Goal: Book appointment/travel/reservation

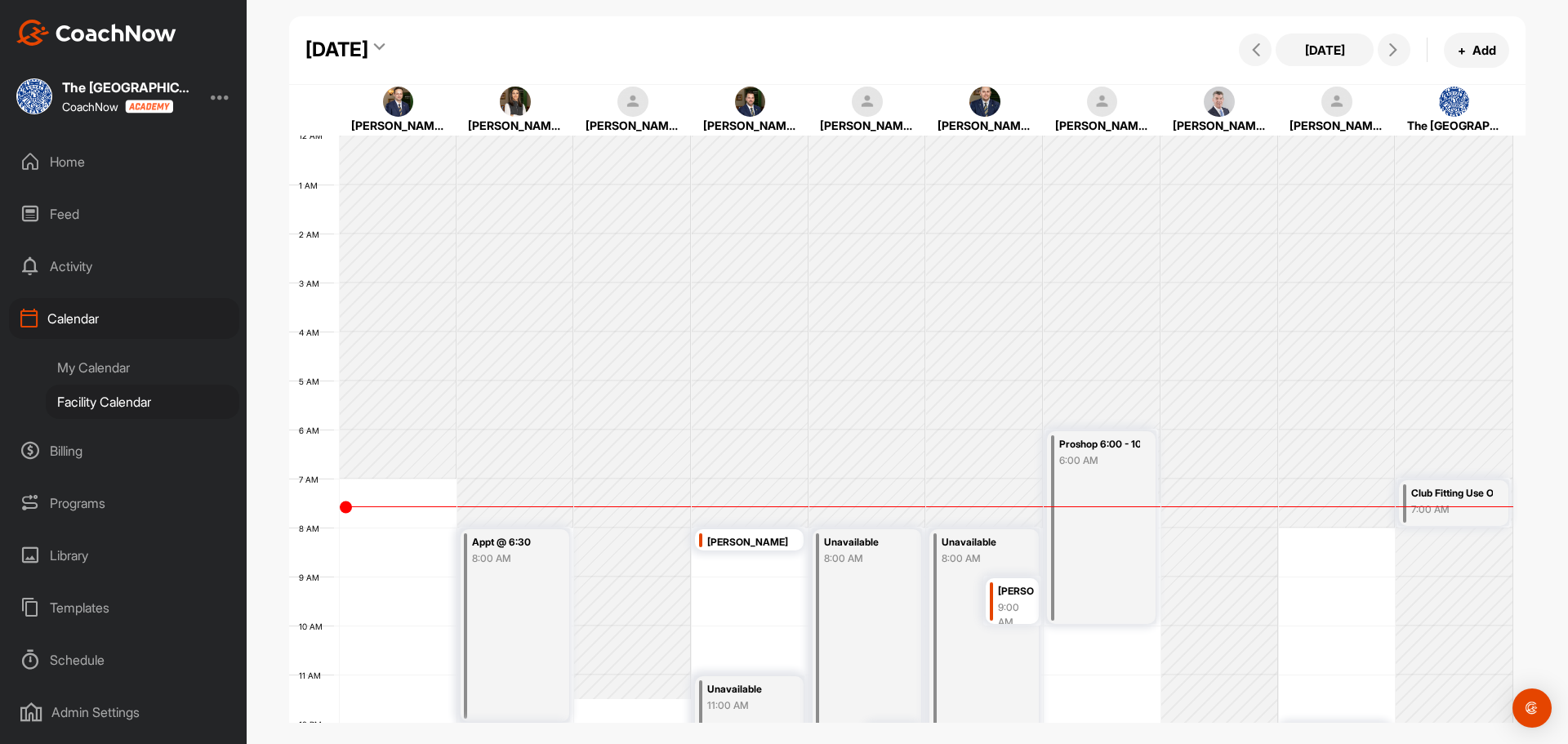
scroll to position [283, 0]
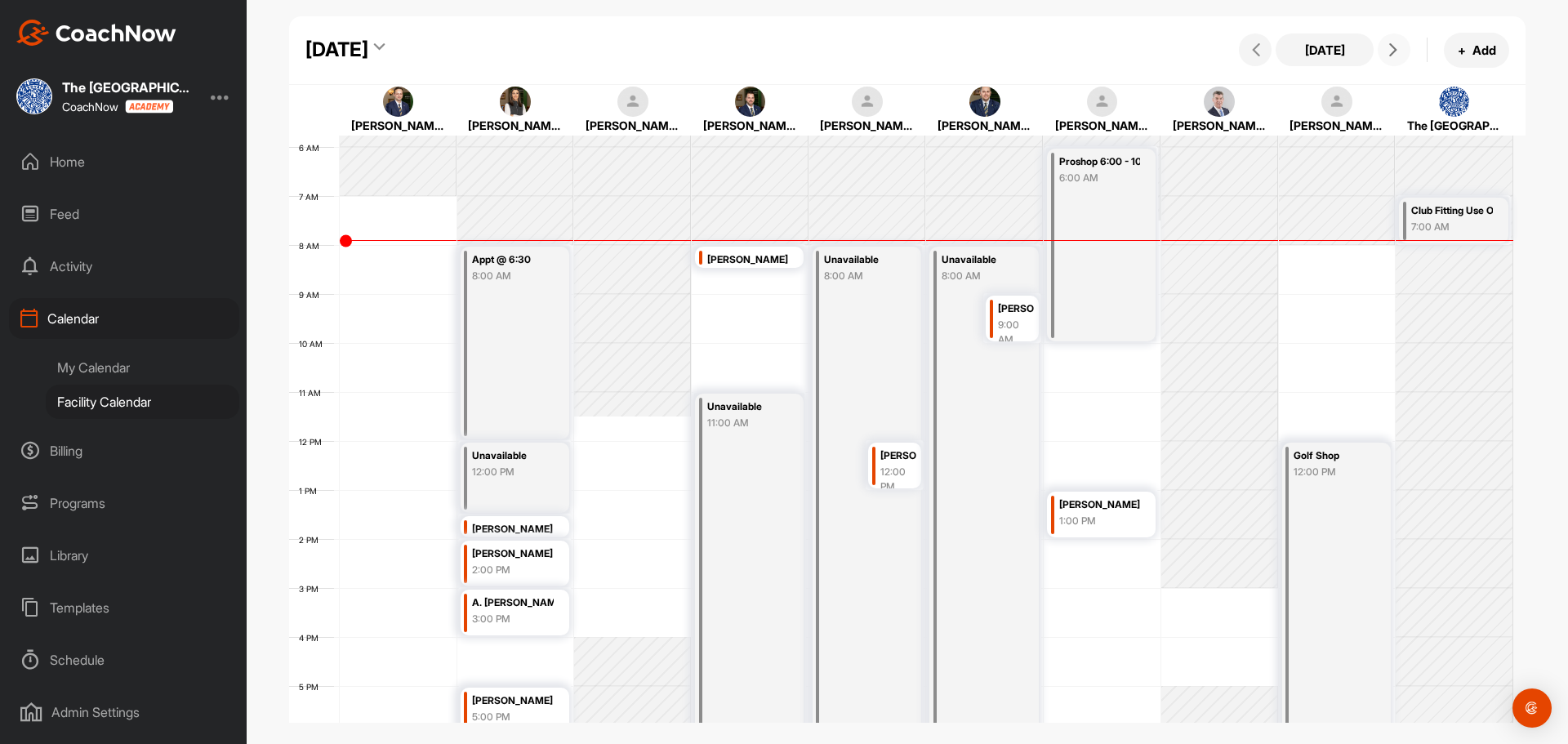
click at [1395, 54] on icon at bounding box center [1394, 49] width 13 height 13
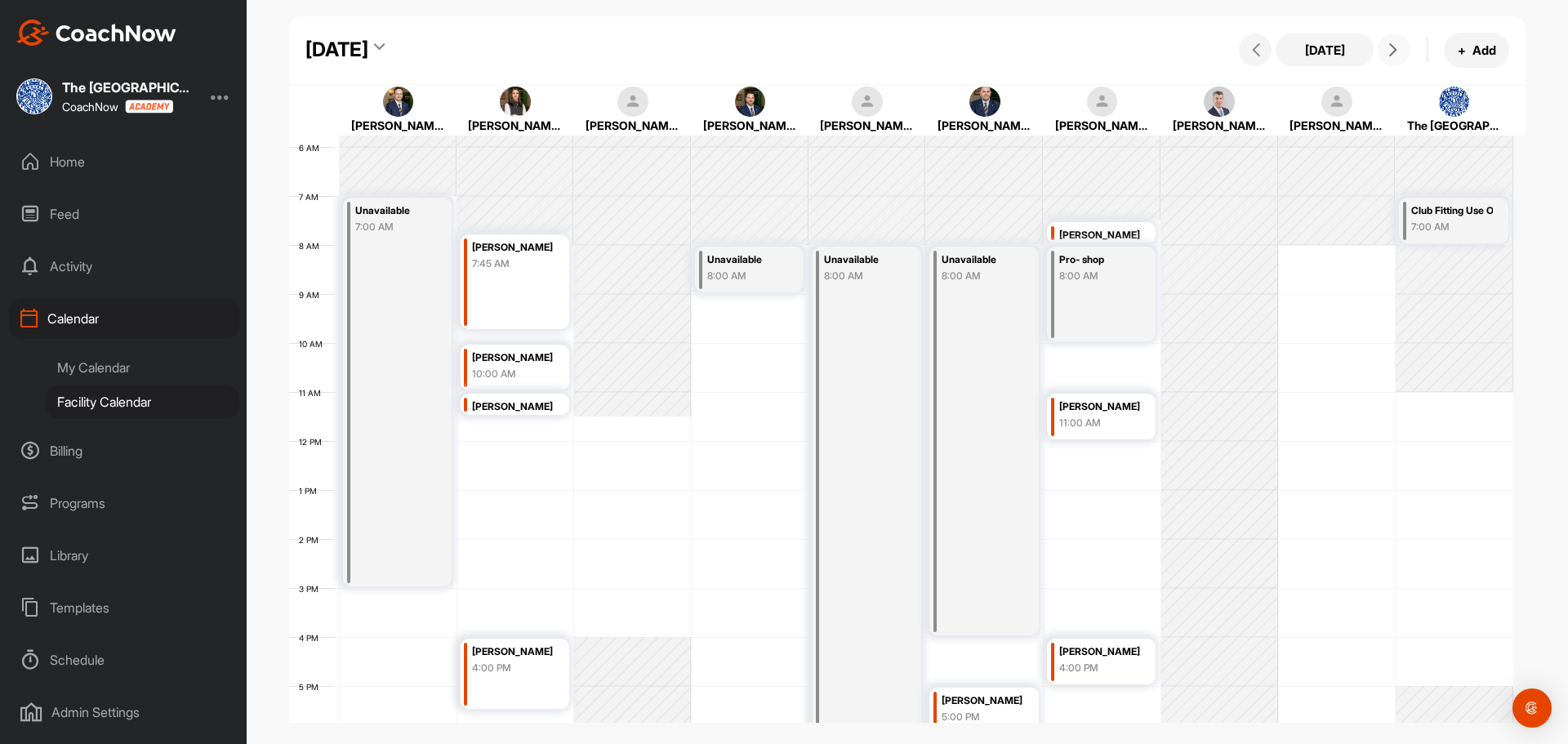
click at [1080, 352] on div "12 AM 1 AM 2 AM 3 AM 4 AM 5 AM 6 AM 7 AM 8 AM 9 AM 10 AM 11 AM 12 PM 1 PM 2 PM …" at bounding box center [902, 441] width 1224 height 1176
click at [1084, 352] on div "12 AM 1 AM 2 AM 3 AM 4 AM 5 AM 6 AM 7 AM 8 AM 9 AM 10 AM 11 AM 12 PM 1 PM 2 PM …" at bounding box center [902, 441] width 1224 height 1176
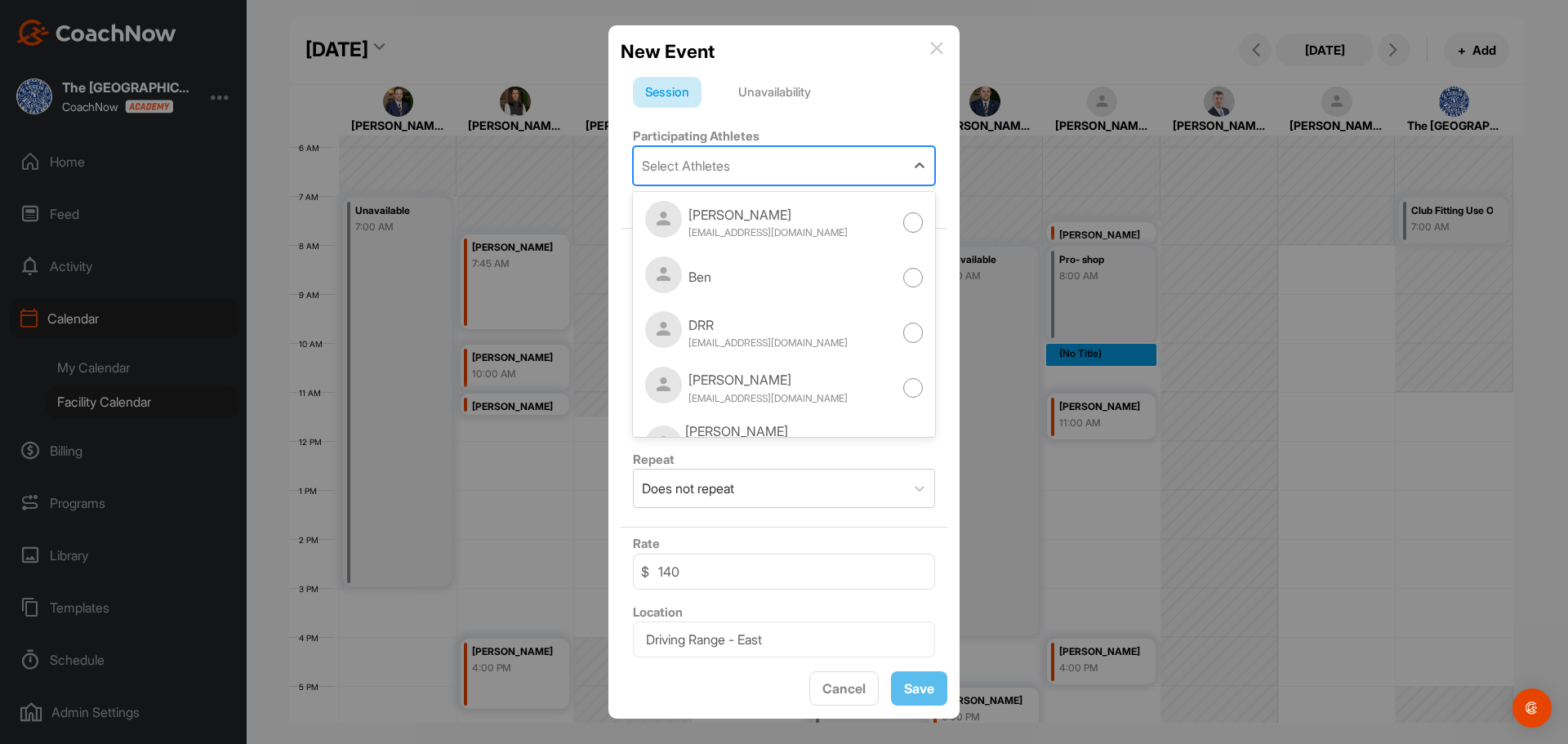
click at [779, 168] on div "Select Athletes" at bounding box center [769, 165] width 271 height 37
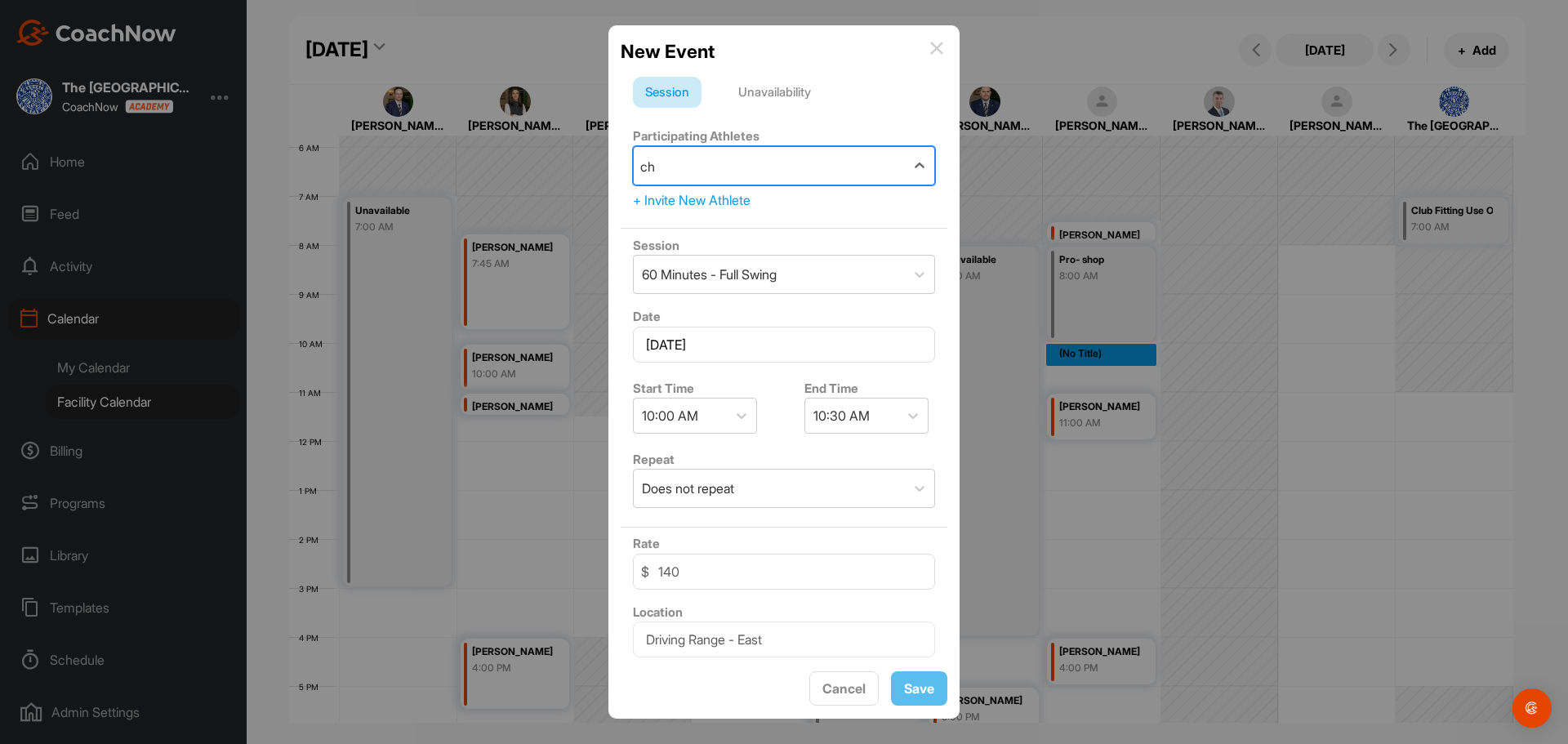
type input "c"
type input "rat"
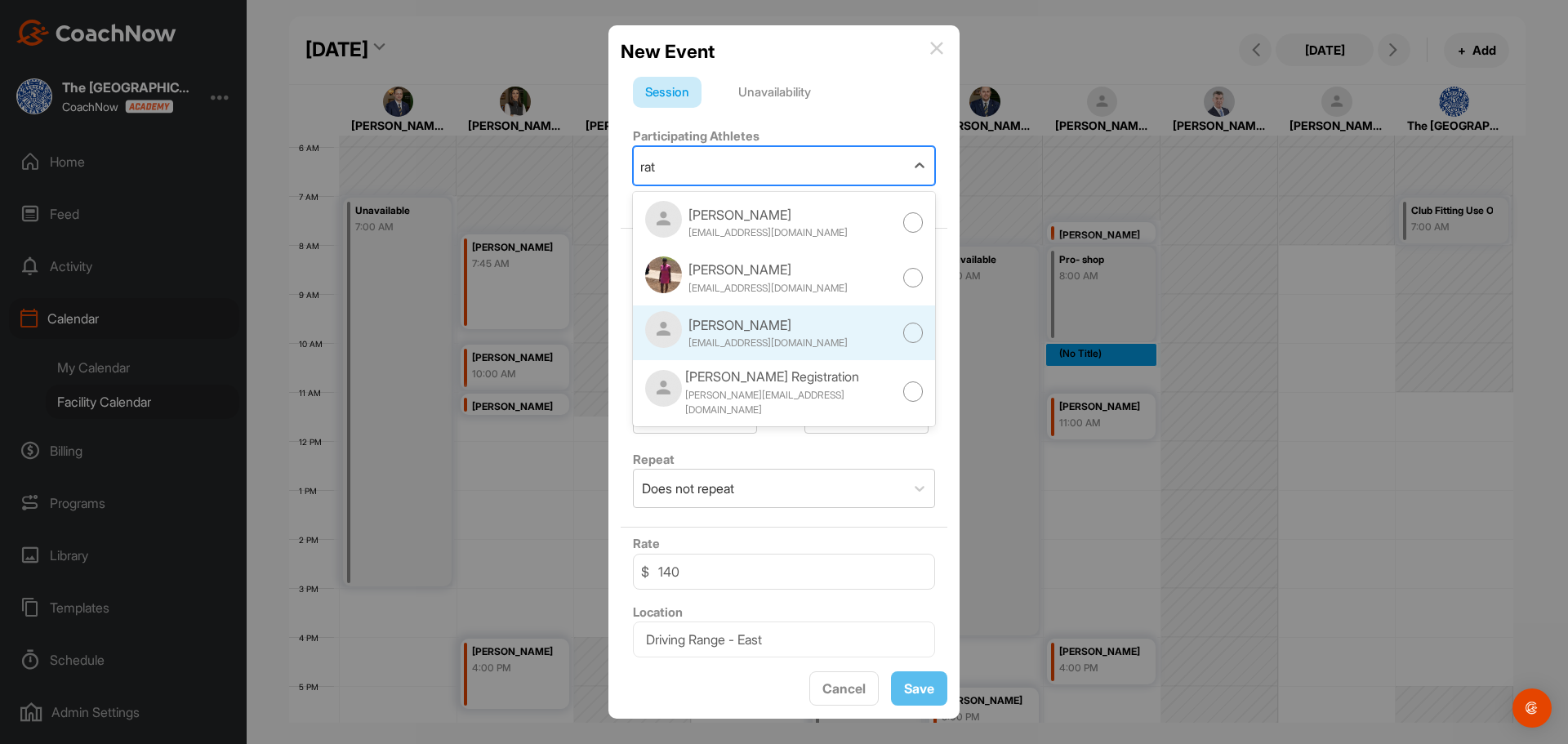
click at [903, 334] on div at bounding box center [913, 332] width 20 height 20
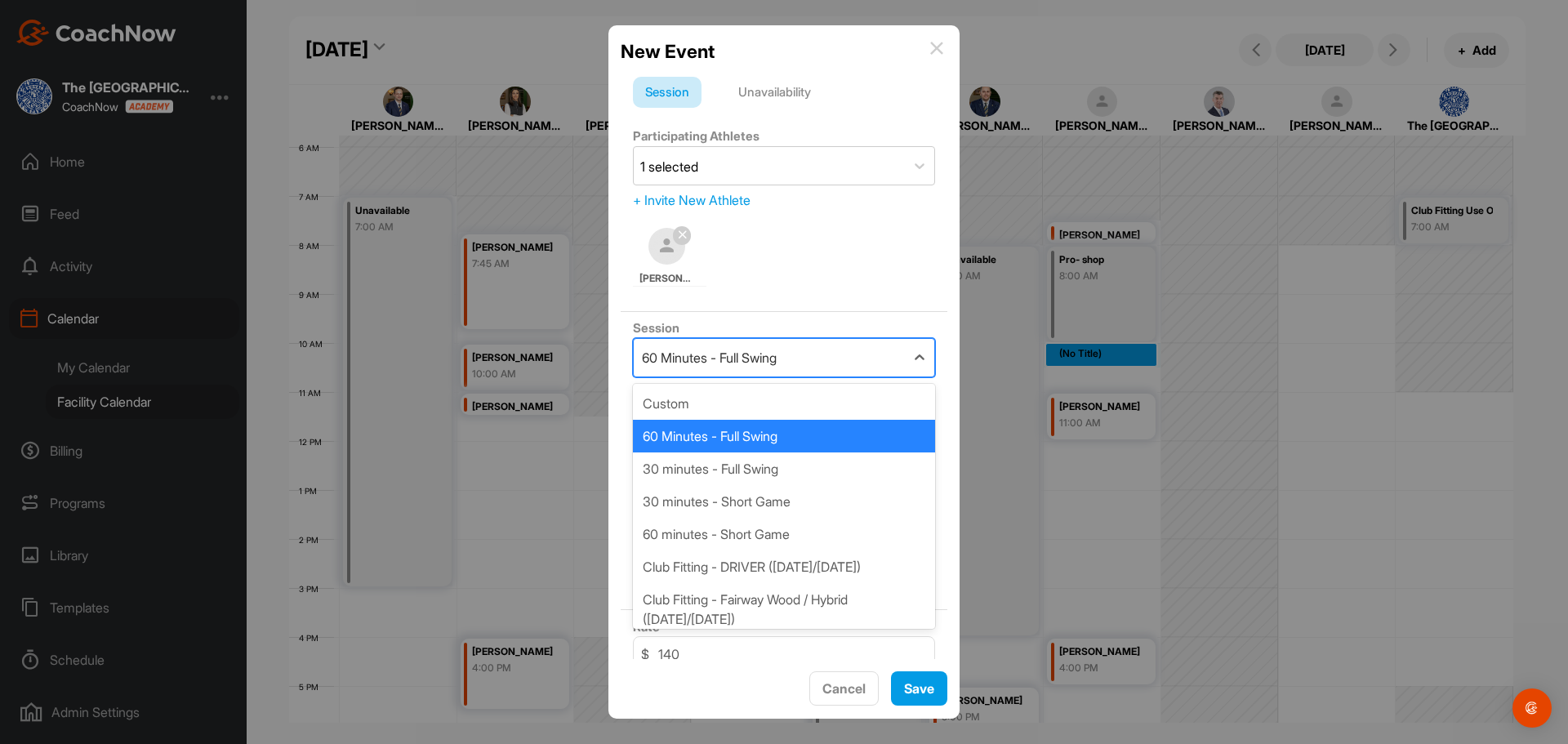
click at [746, 356] on div "60 Minutes - Full Swing" at bounding box center [709, 358] width 135 height 20
click at [754, 463] on div "30 minutes - Full Swing" at bounding box center [784, 468] width 302 height 32
type input "100"
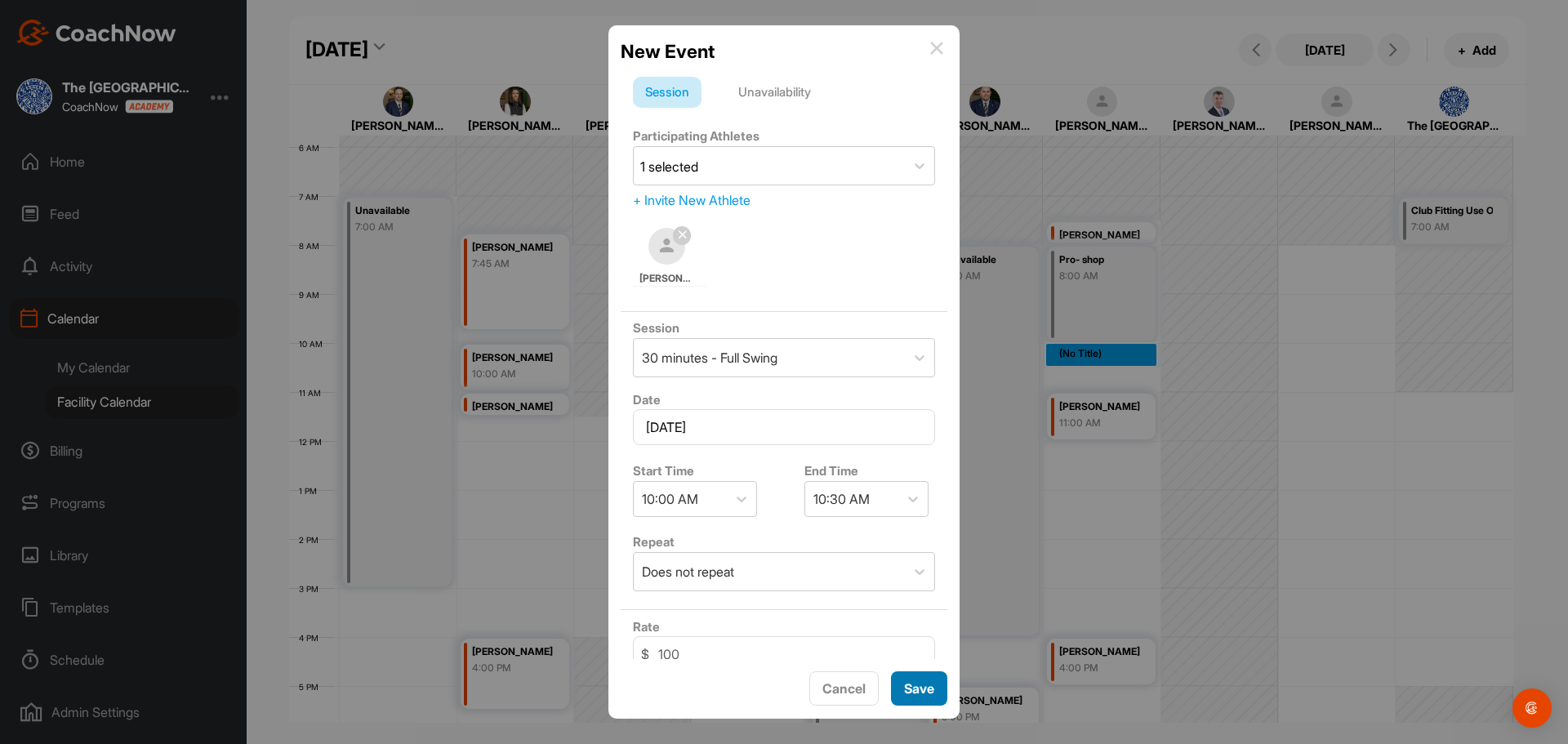
click at [912, 693] on button "Save" at bounding box center [919, 688] width 56 height 35
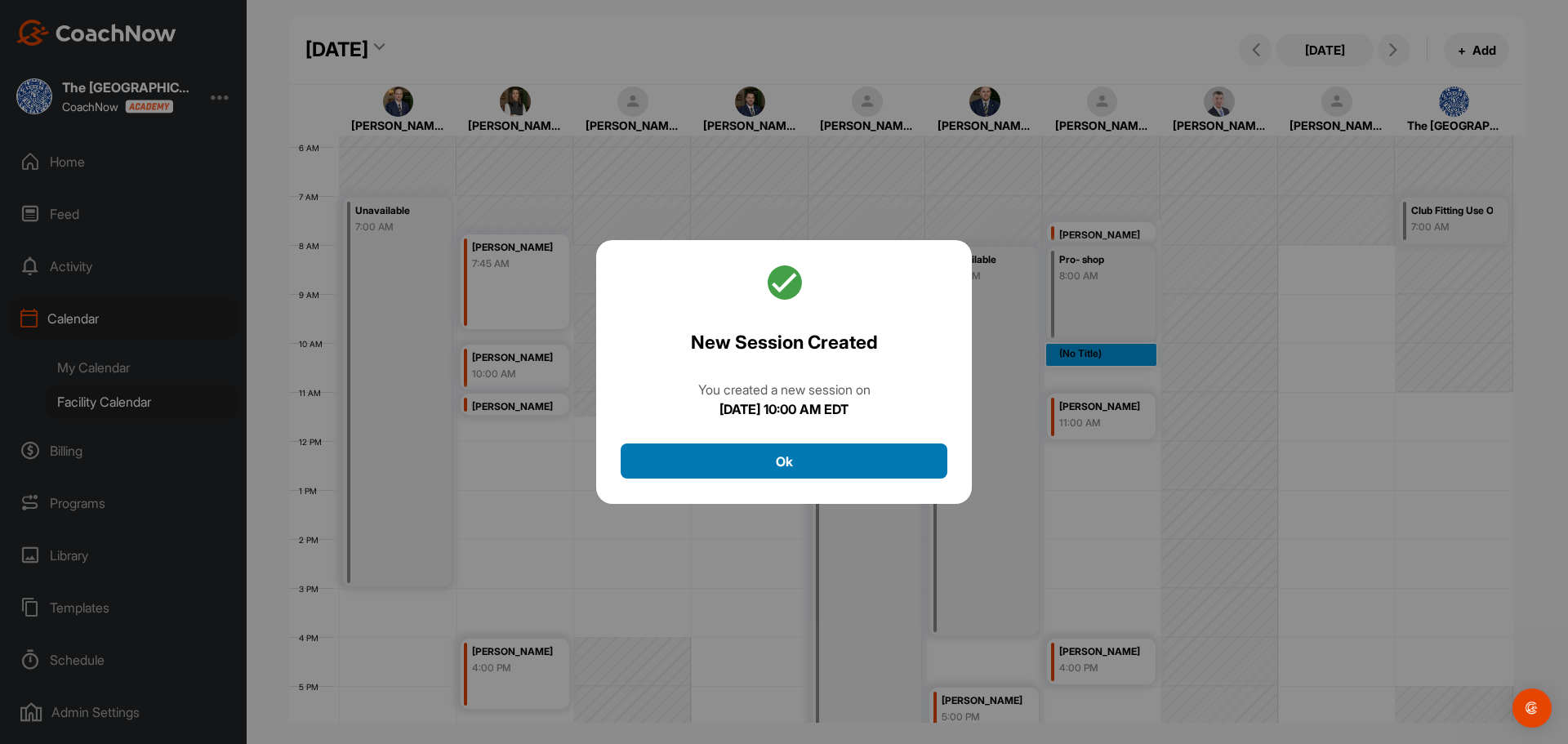
click at [812, 451] on button "Ok" at bounding box center [784, 460] width 327 height 35
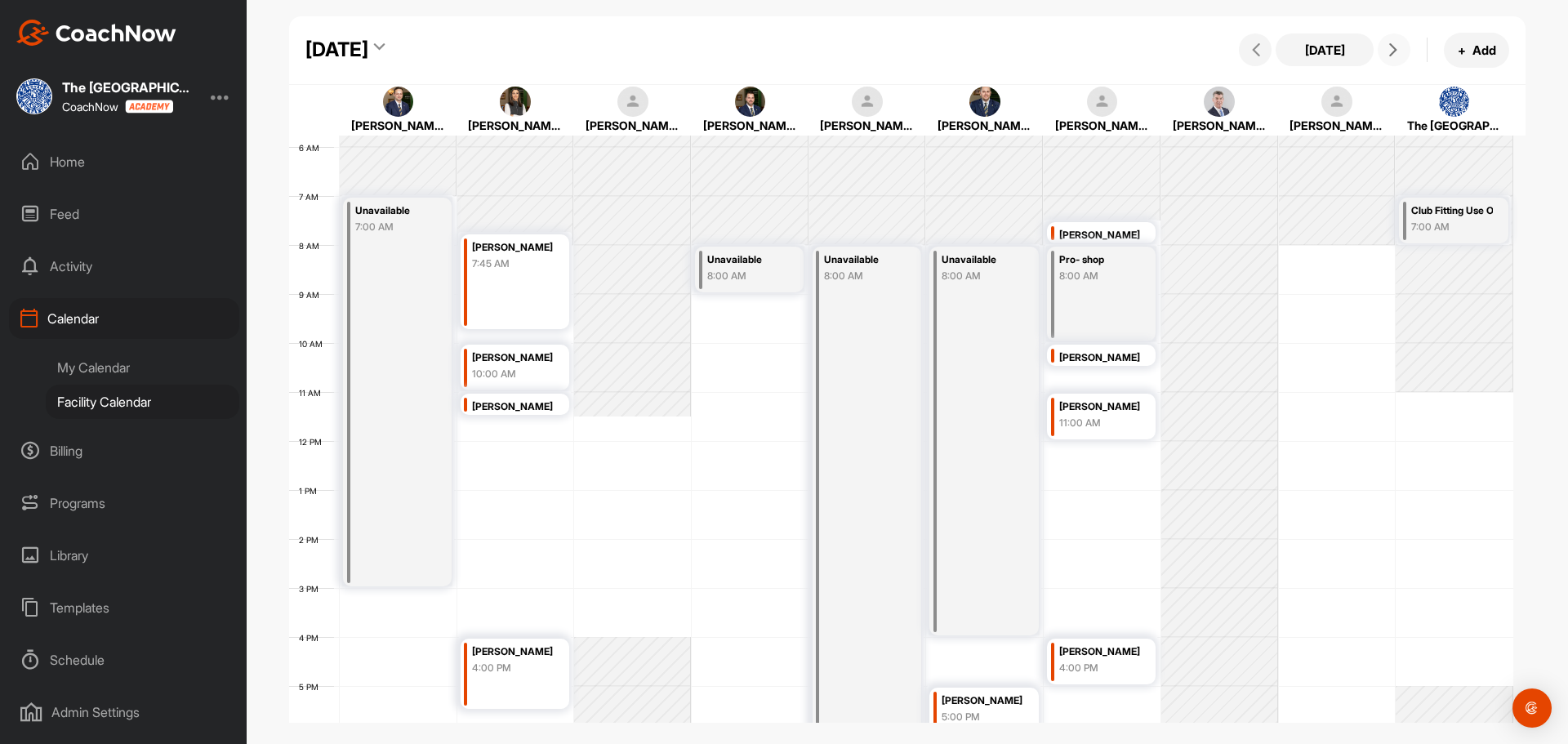
click at [1390, 55] on icon at bounding box center [1394, 49] width 13 height 13
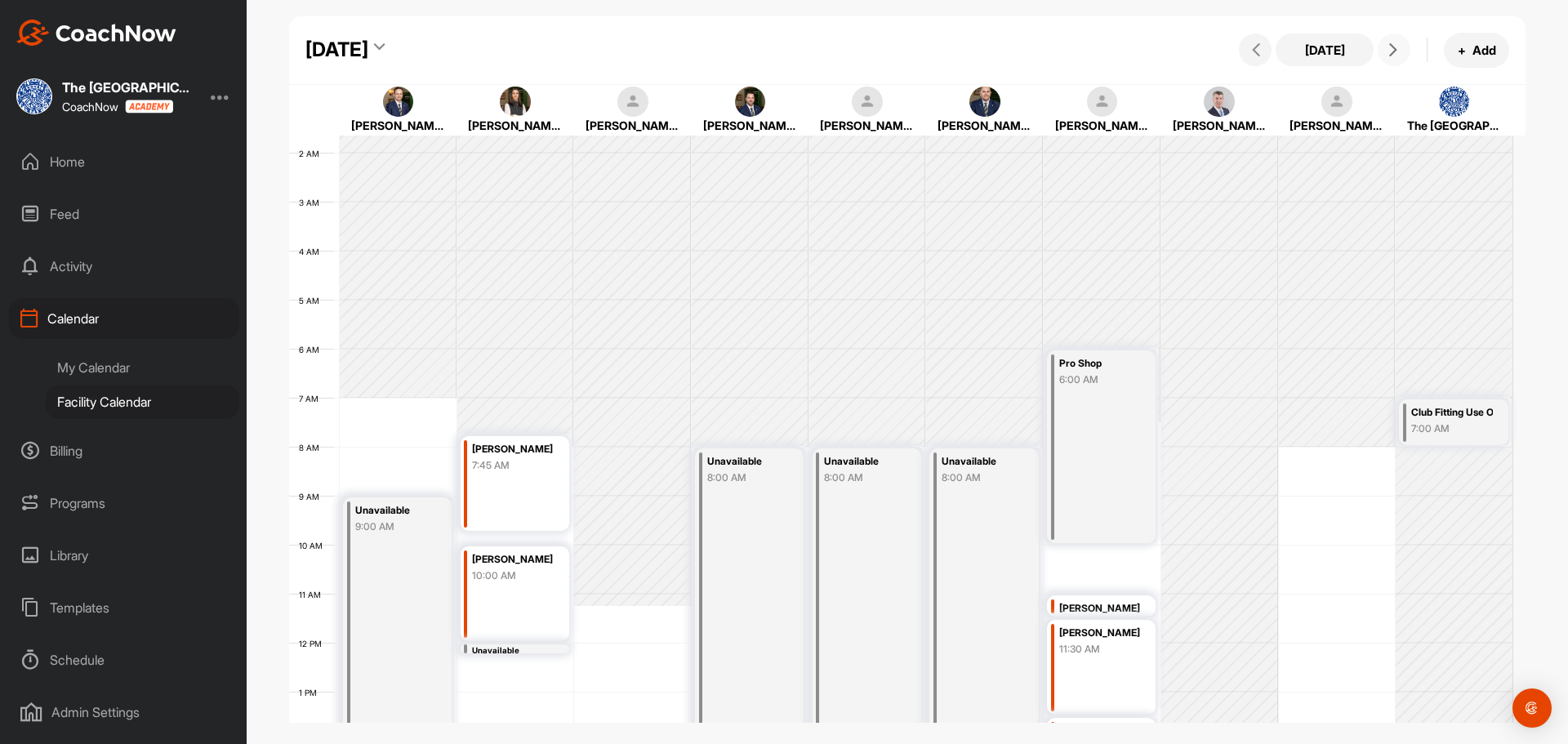
scroll to position [37, 0]
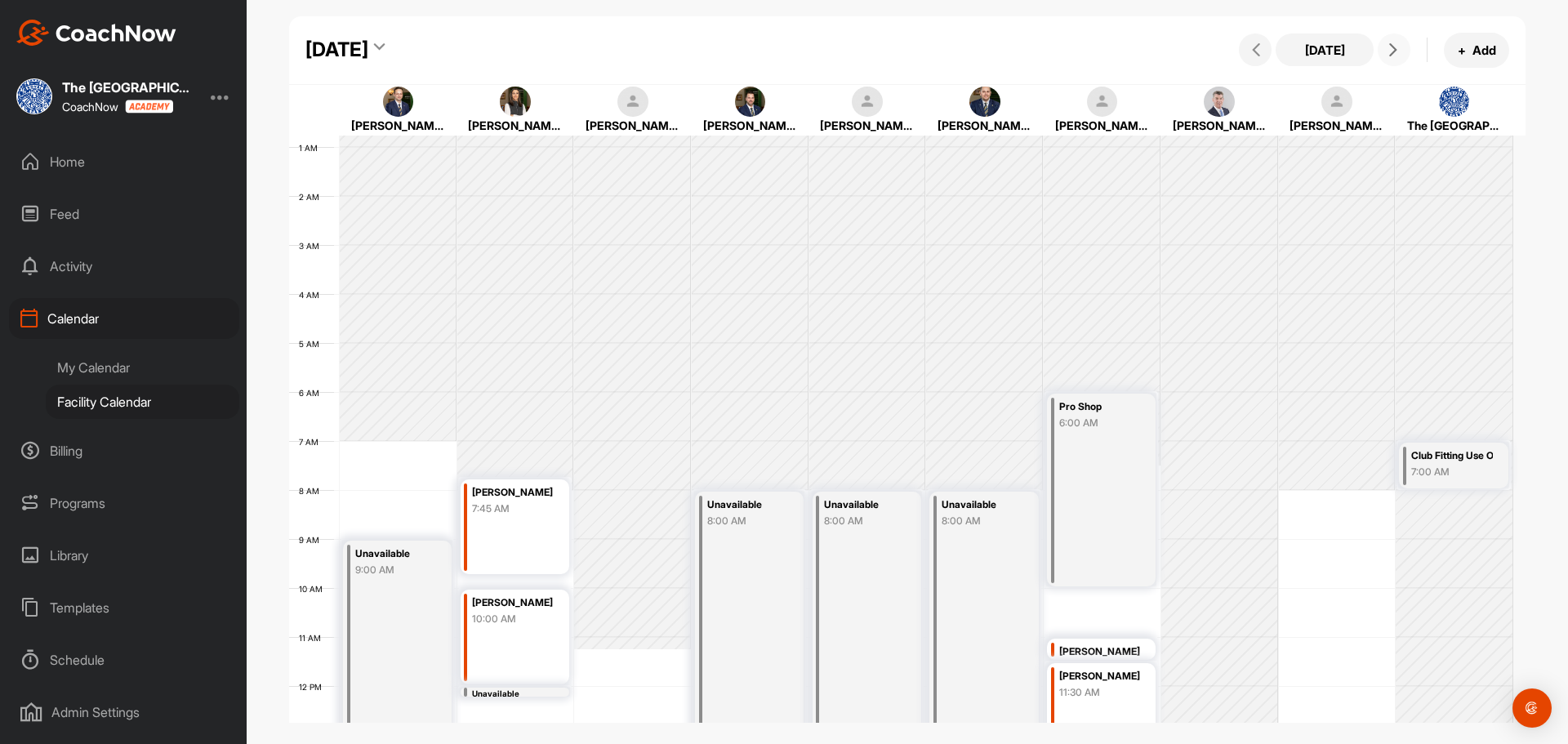
click at [1389, 60] on button at bounding box center [1395, 49] width 32 height 32
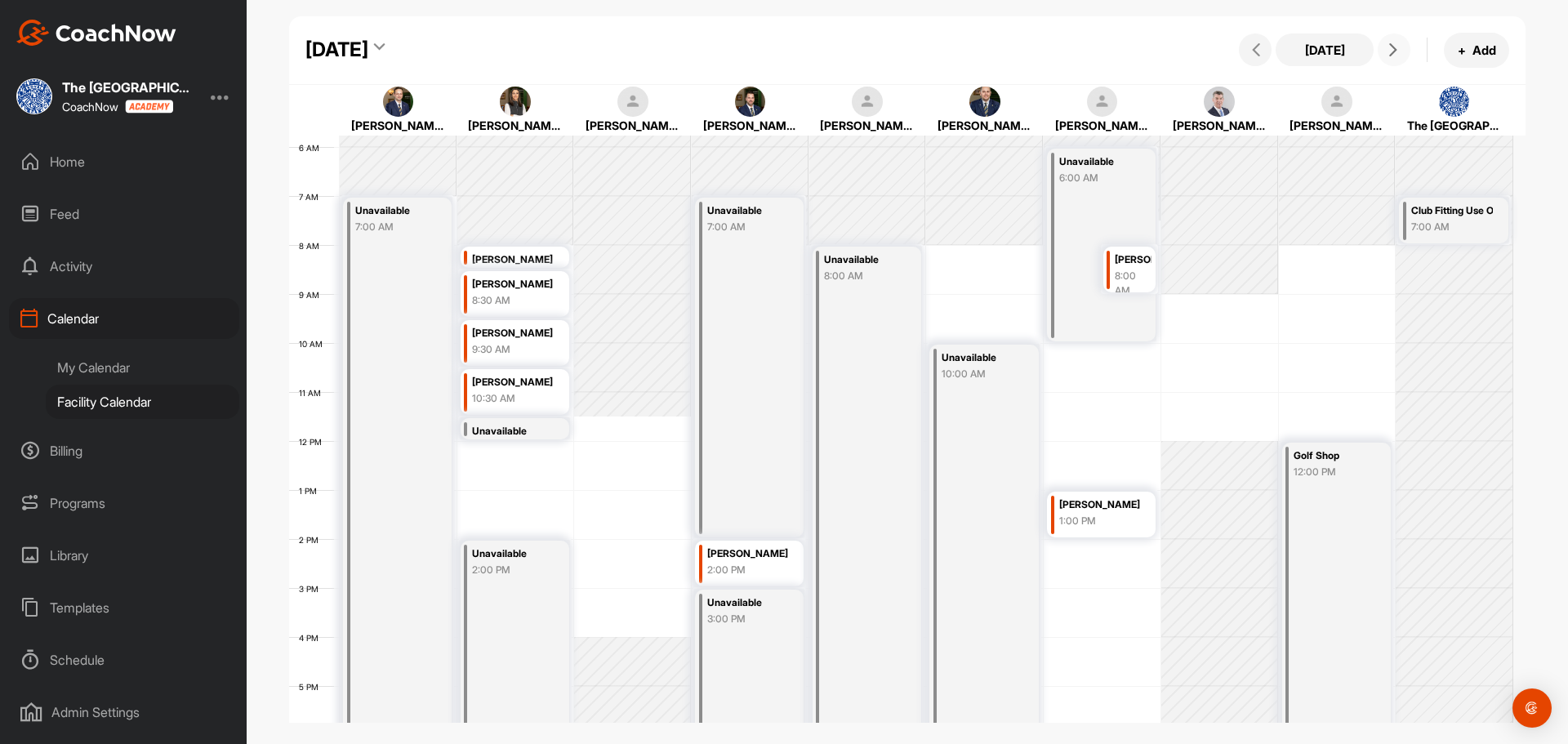
click at [1389, 60] on button at bounding box center [1395, 49] width 32 height 32
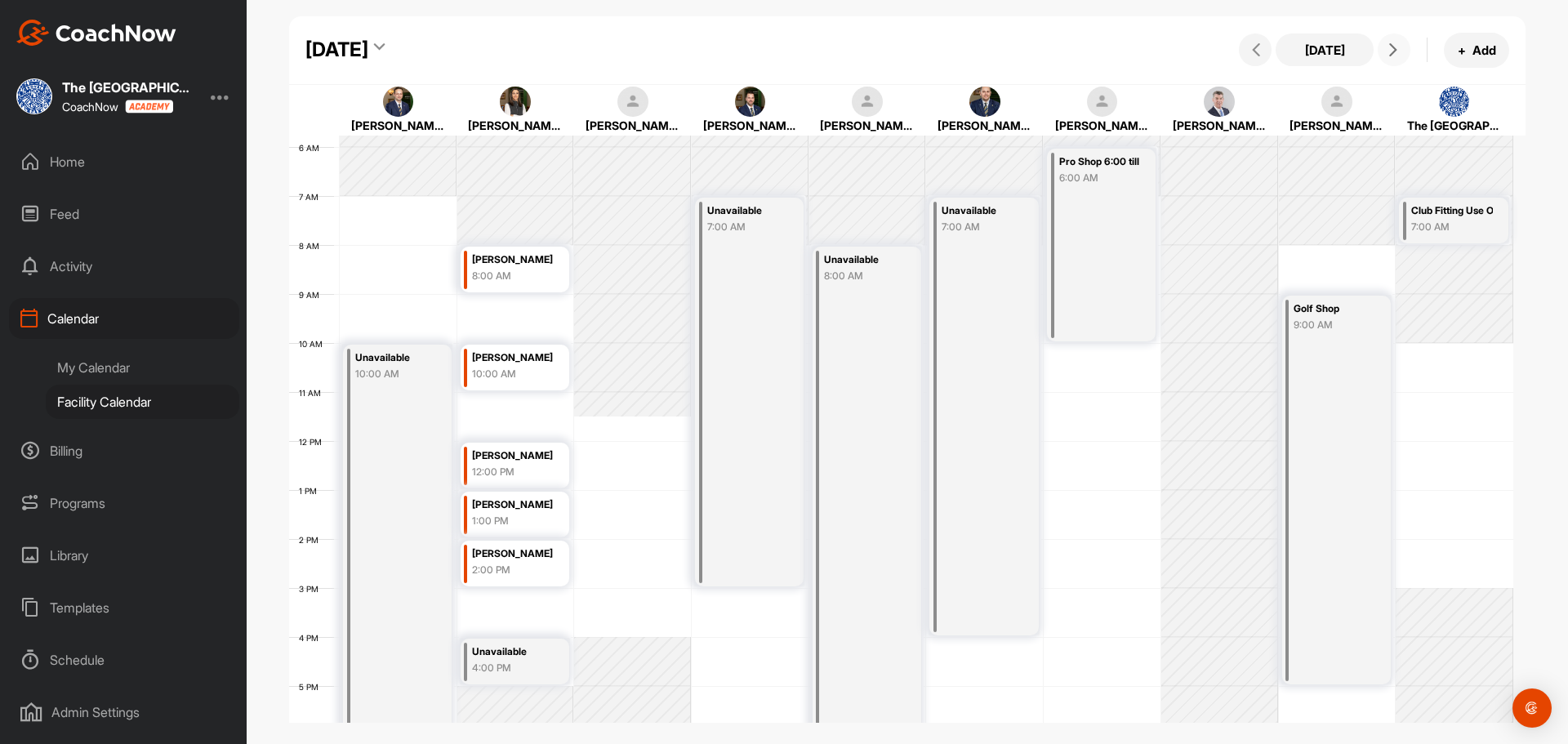
click at [1389, 60] on button at bounding box center [1395, 49] width 32 height 32
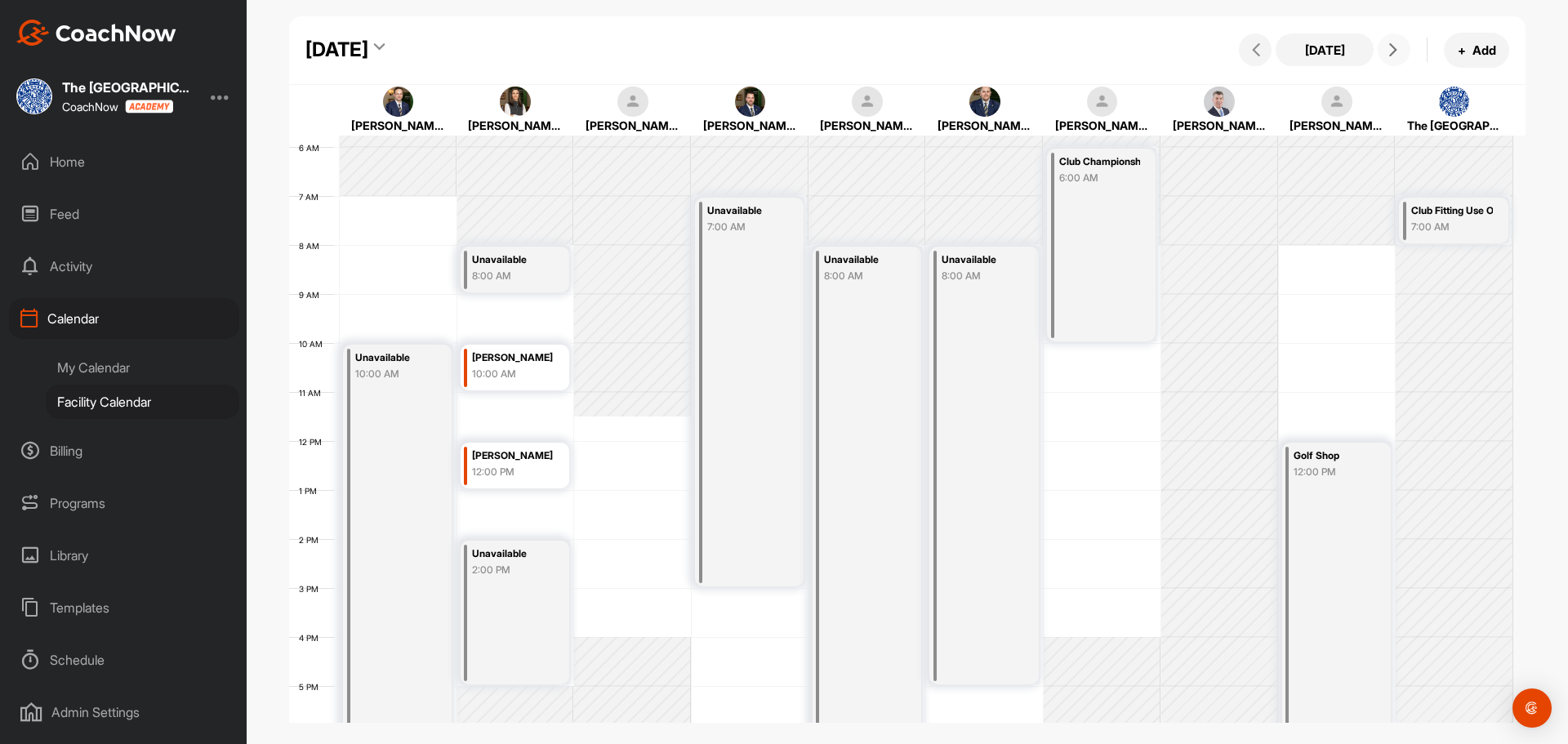
click at [1389, 60] on button at bounding box center [1395, 49] width 32 height 32
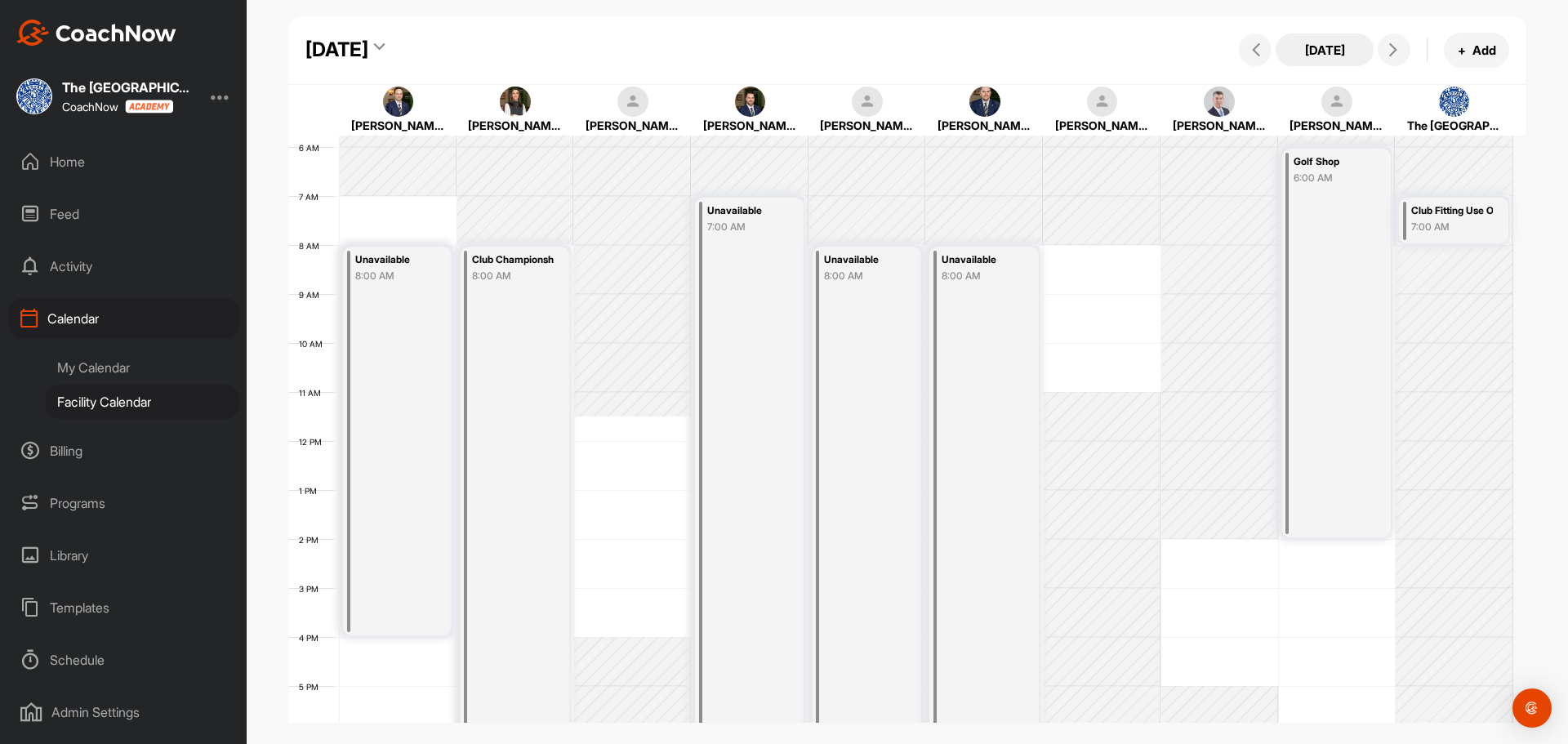
click at [1307, 53] on button "[DATE]" at bounding box center [1324, 49] width 98 height 32
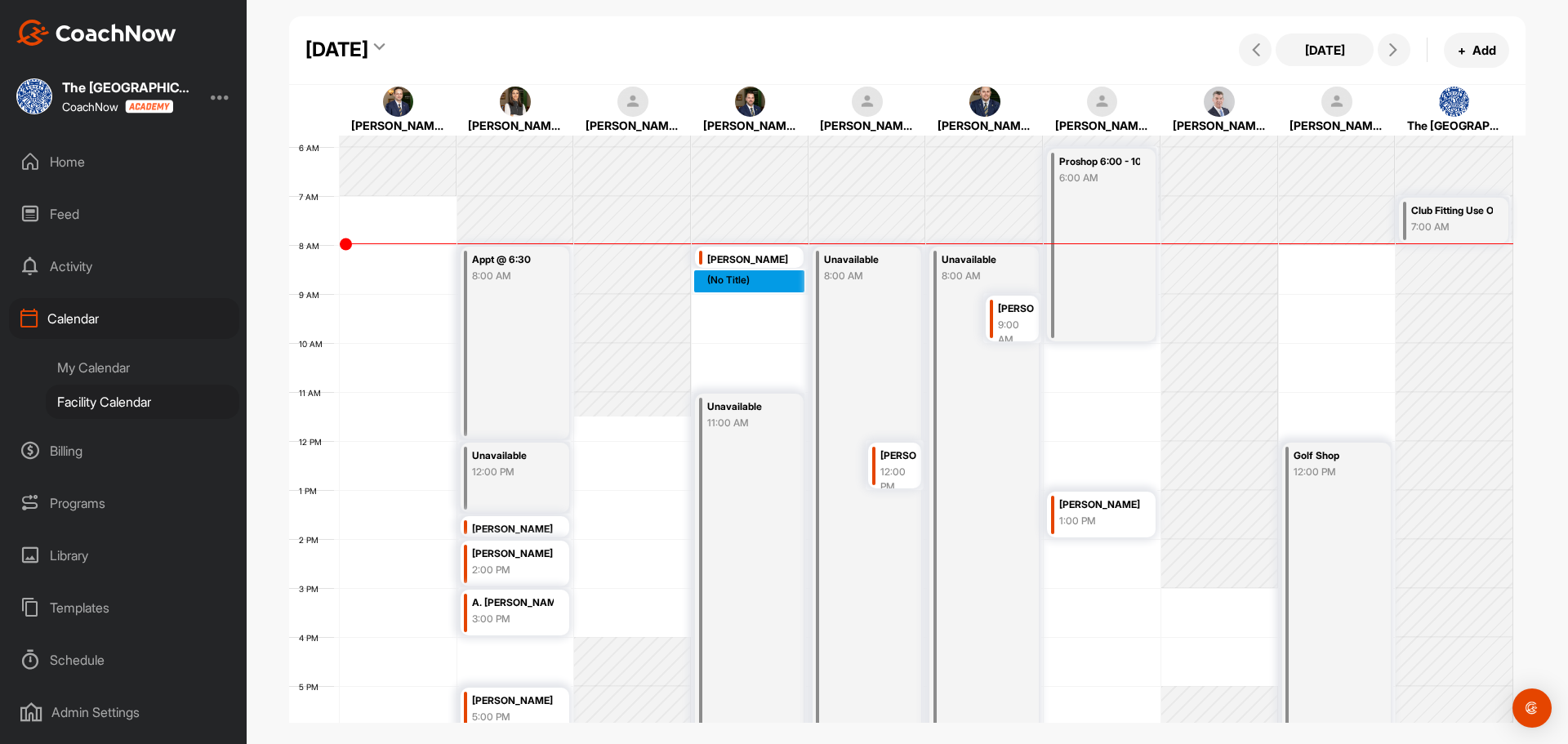
click at [737, 273] on div "12 AM 1 AM 2 AM 3 AM 4 AM 5 AM 6 AM 7 AM 8 AM 9 AM 10 AM 11 AM 12 PM 1 PM 2 PM …" at bounding box center [902, 441] width 1224 height 1176
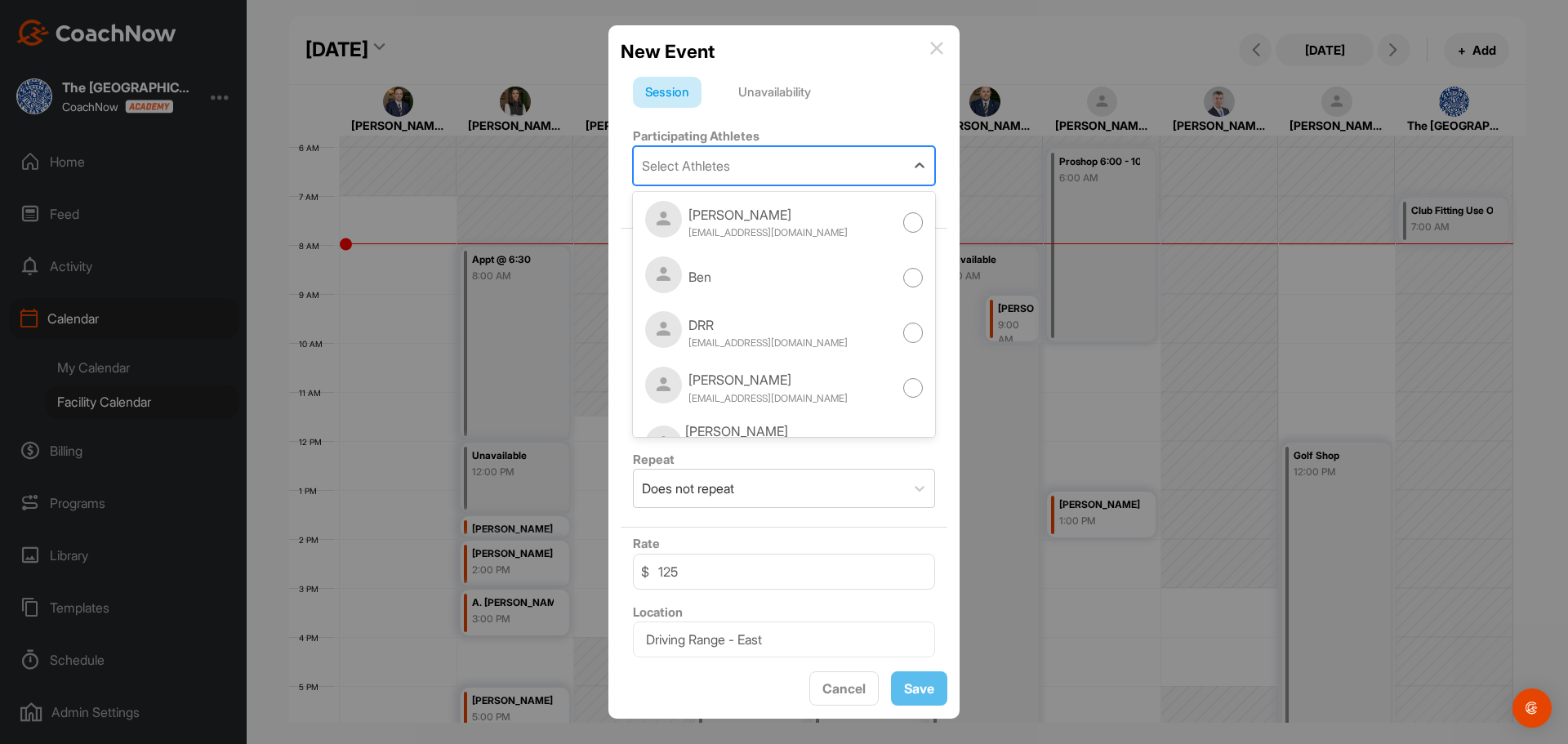
click at [761, 175] on div "Select Athletes" at bounding box center [769, 165] width 271 height 37
type input "perr"
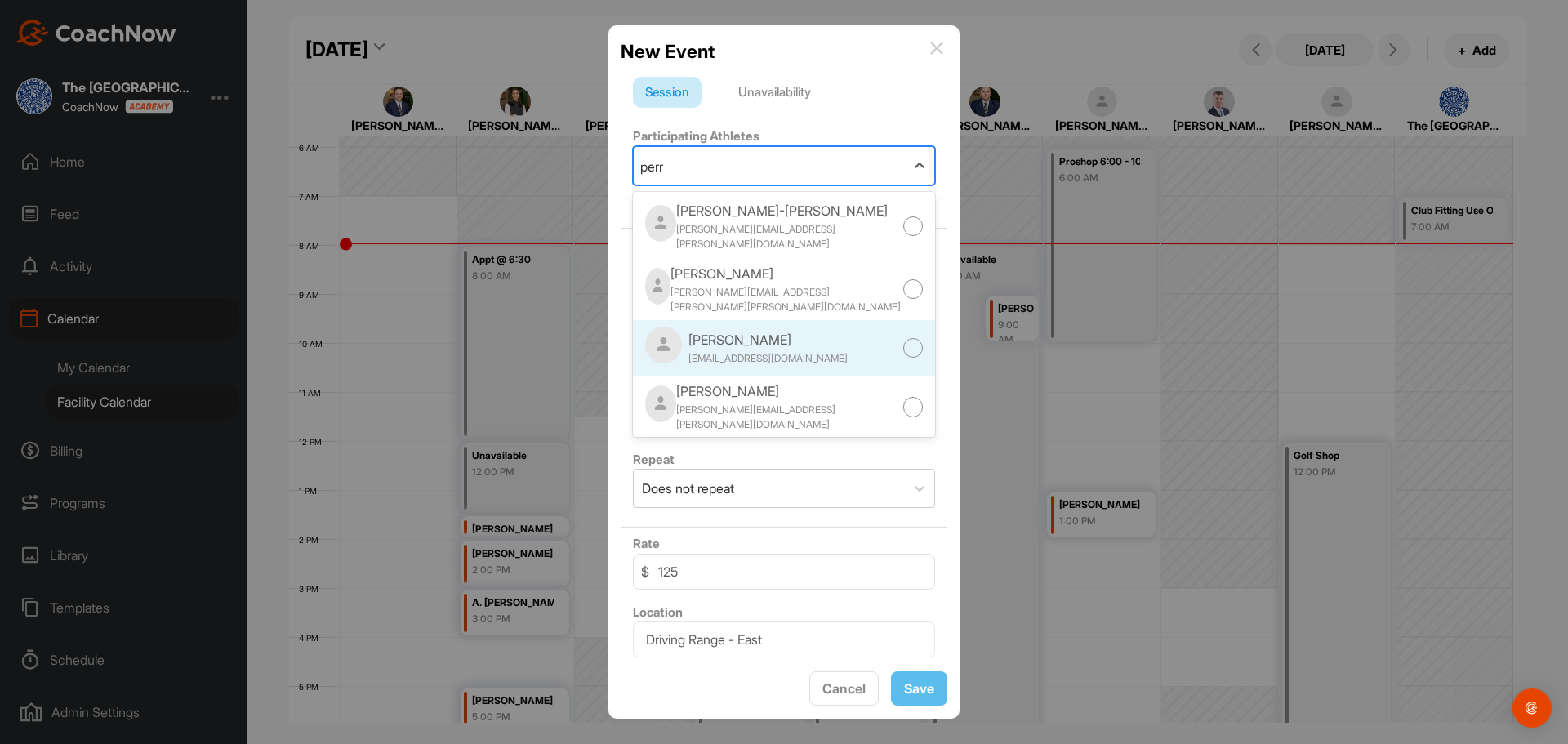
scroll to position [82, 0]
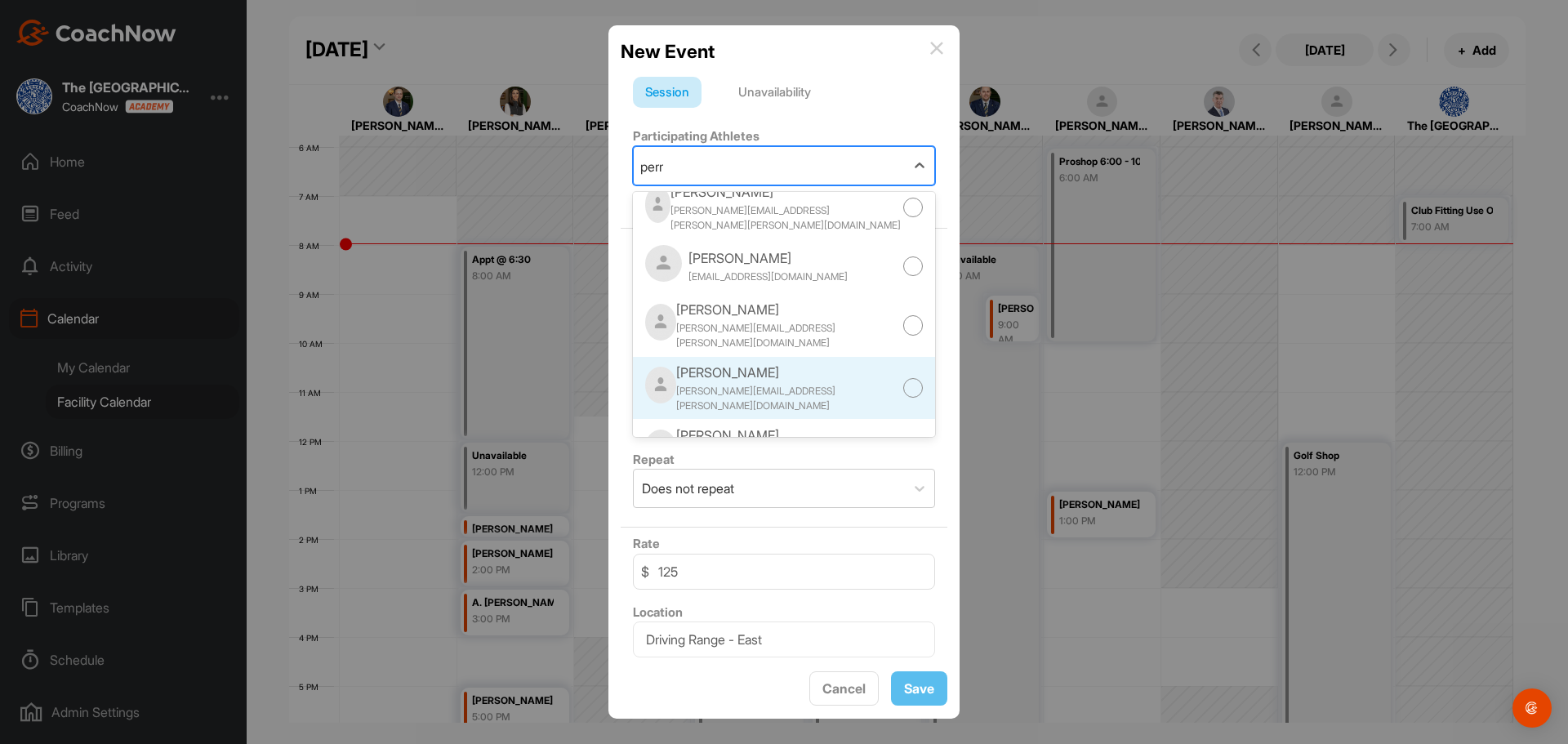
click at [903, 378] on div at bounding box center [913, 387] width 20 height 20
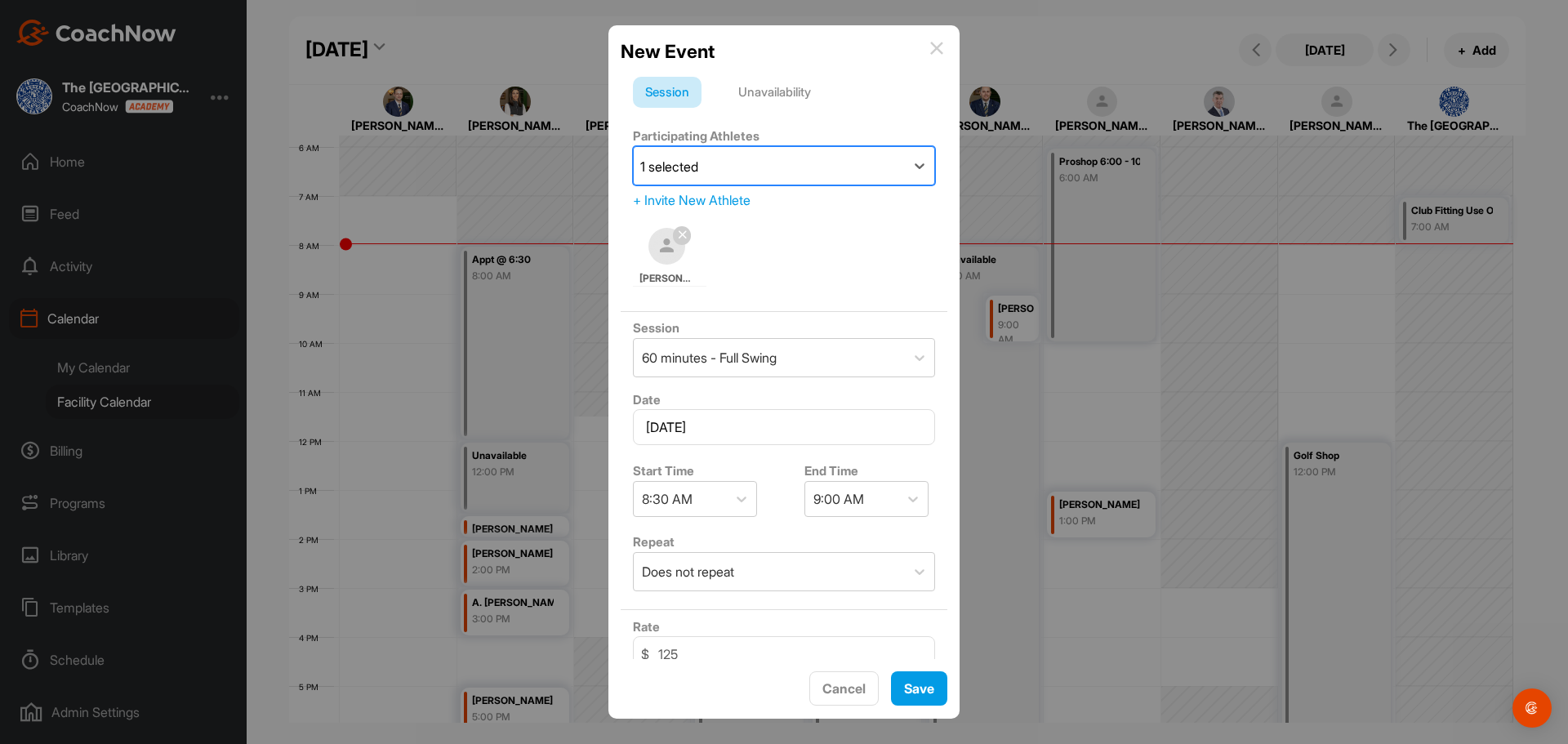
click at [737, 381] on div "Session 60 minutes - Full Swing" at bounding box center [784, 348] width 327 height 72
click at [735, 365] on div "60 minutes - Full Swing" at bounding box center [709, 358] width 135 height 20
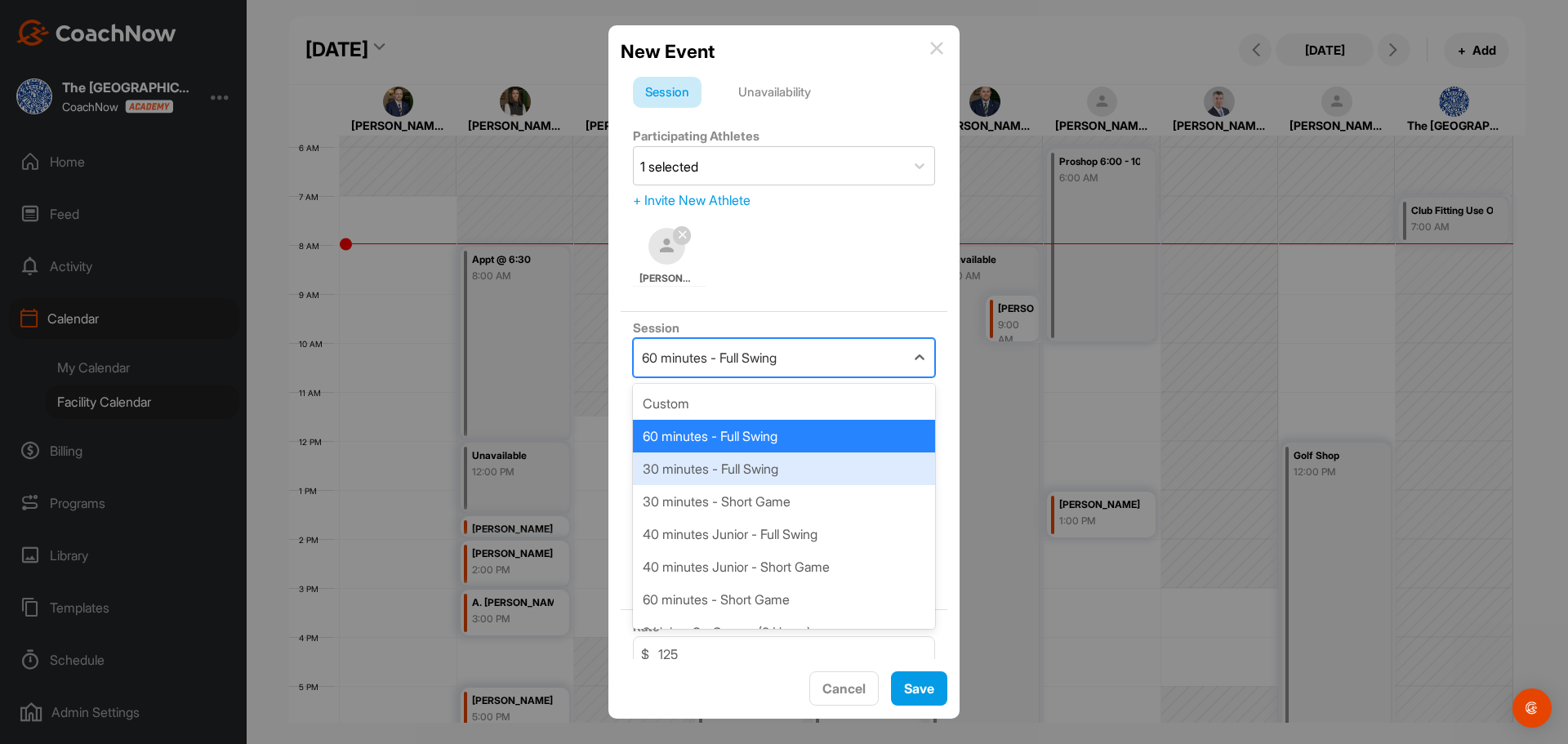
click at [731, 468] on div "30 minutes - Full Swing" at bounding box center [784, 468] width 302 height 32
type input "85"
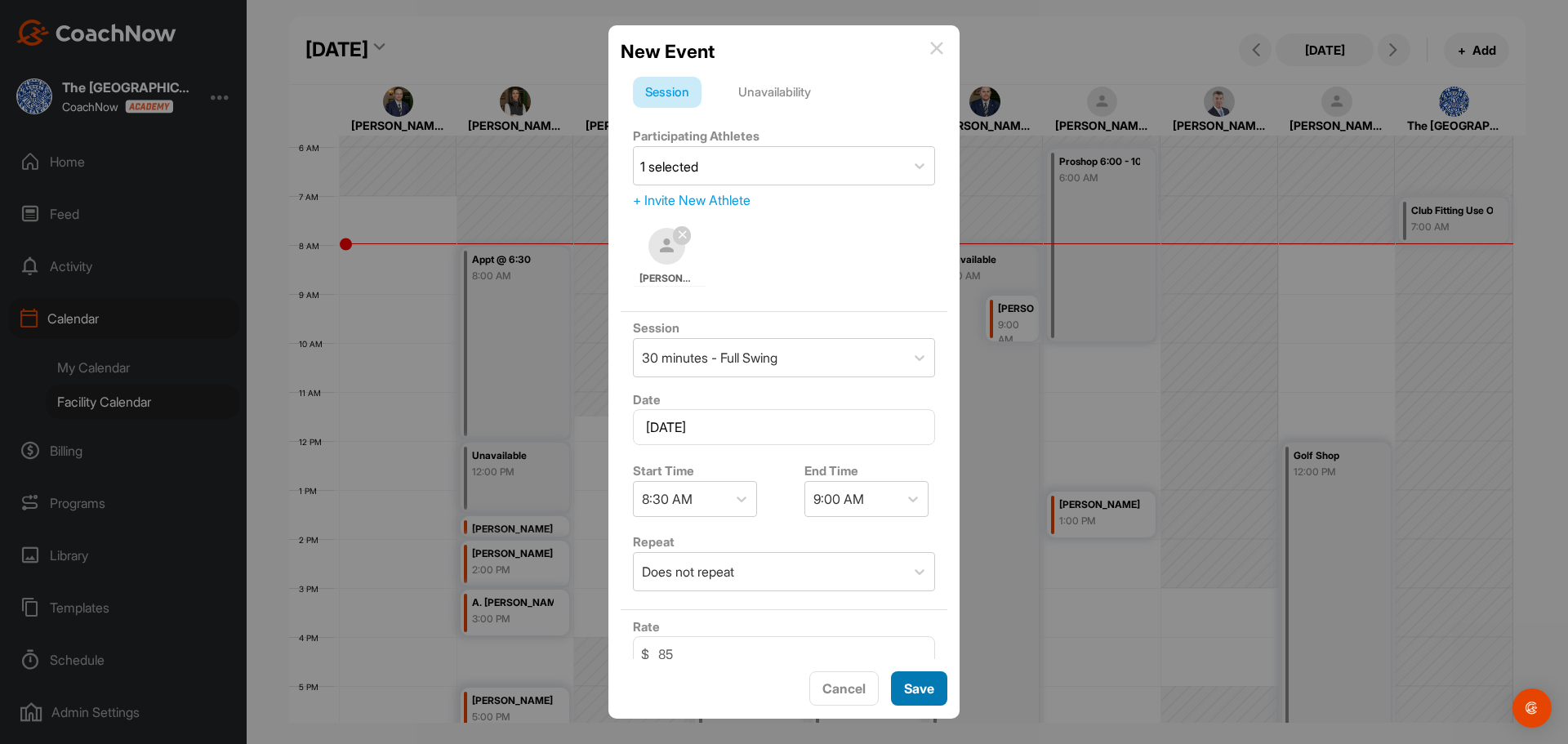
click at [924, 695] on button "Save" at bounding box center [919, 688] width 56 height 35
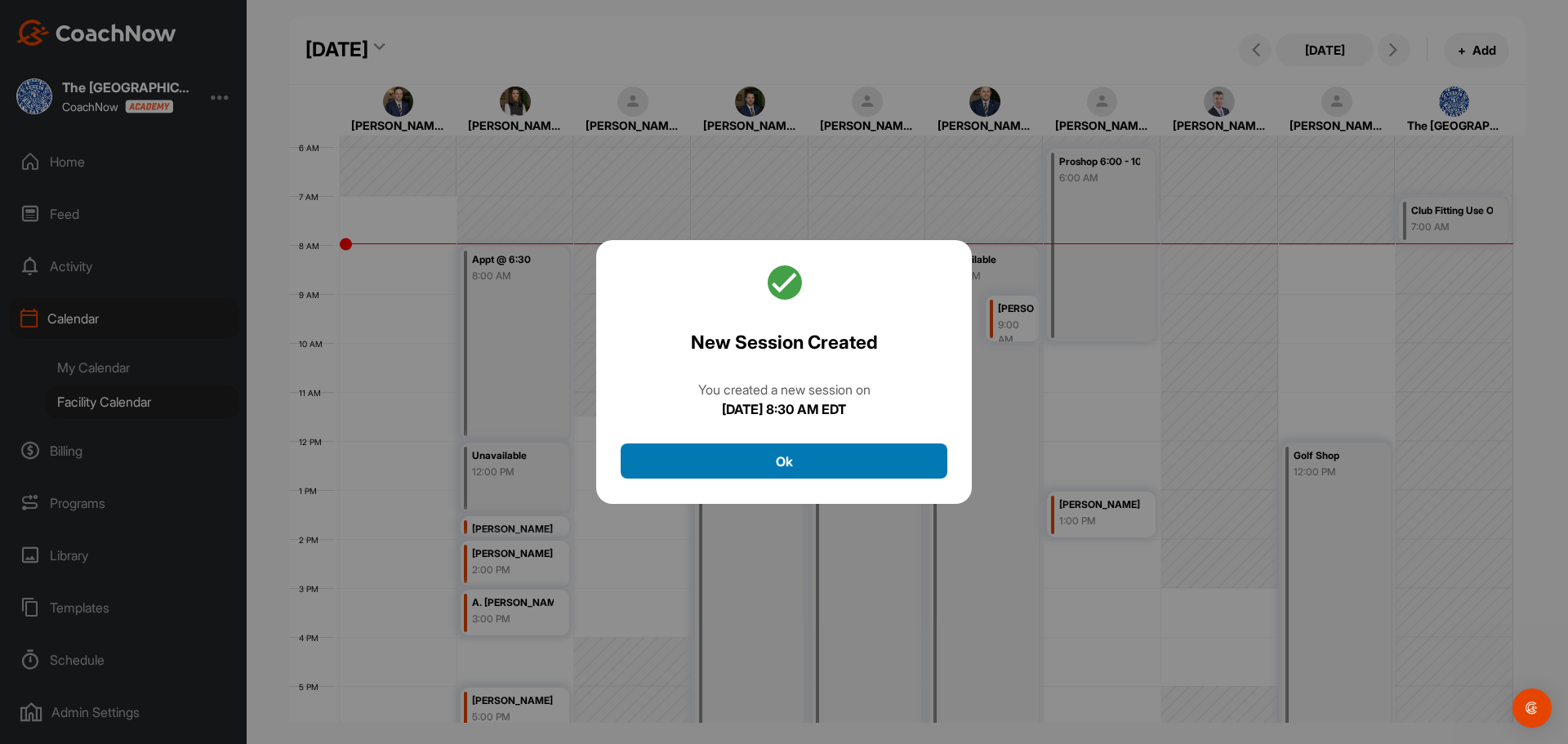
click at [837, 455] on button "Ok" at bounding box center [784, 460] width 327 height 35
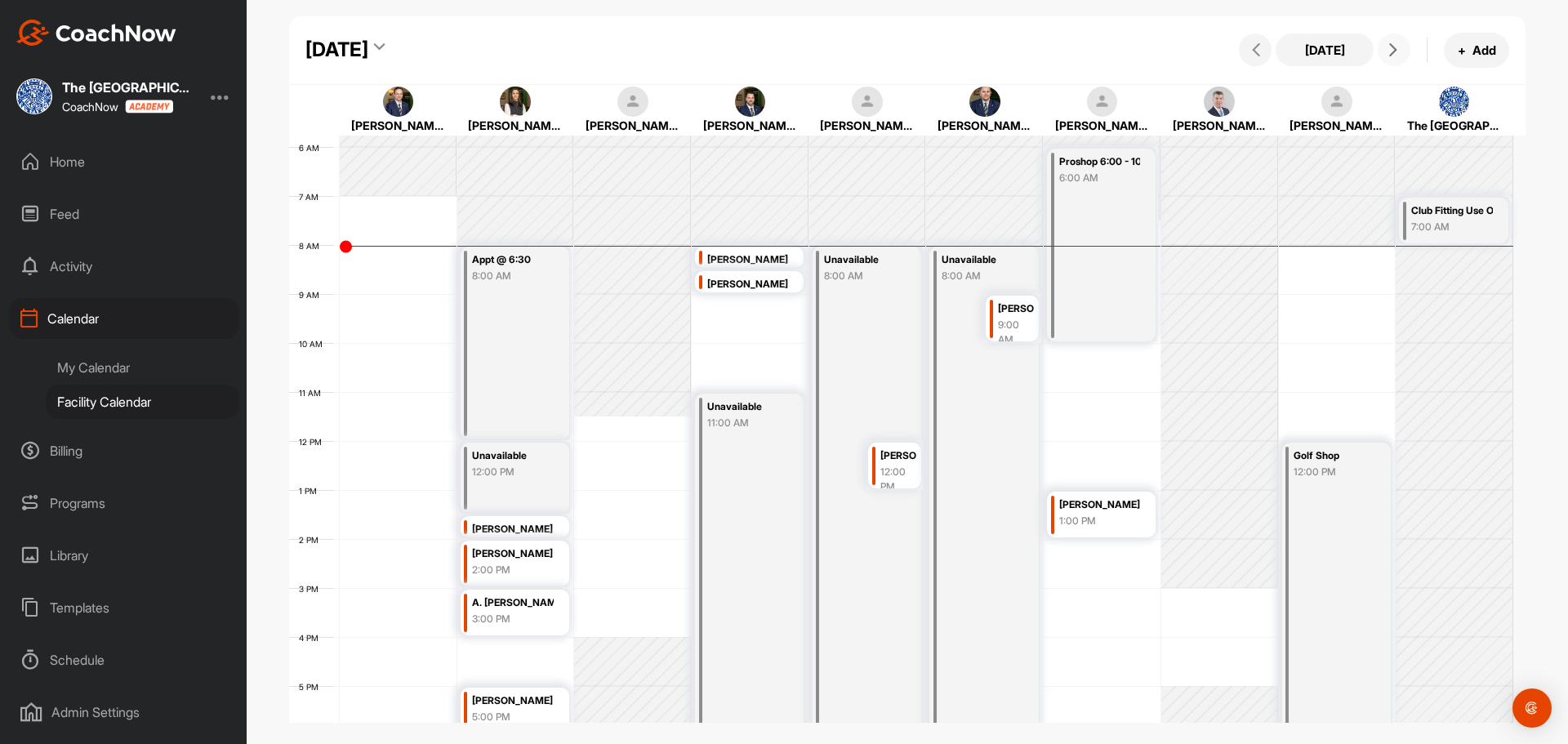
click at [1396, 43] on icon at bounding box center [1394, 49] width 13 height 13
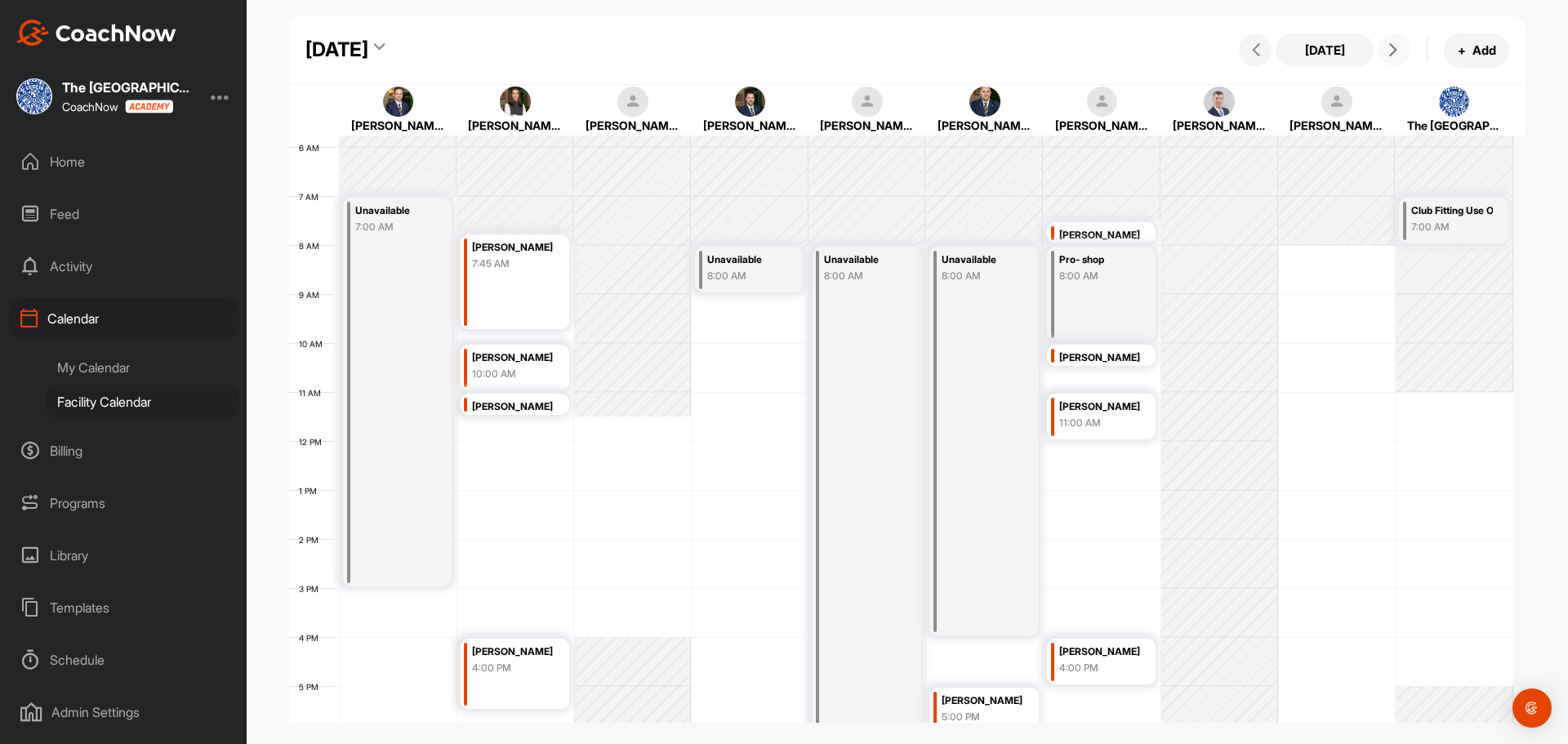
click at [1396, 43] on icon at bounding box center [1394, 49] width 13 height 13
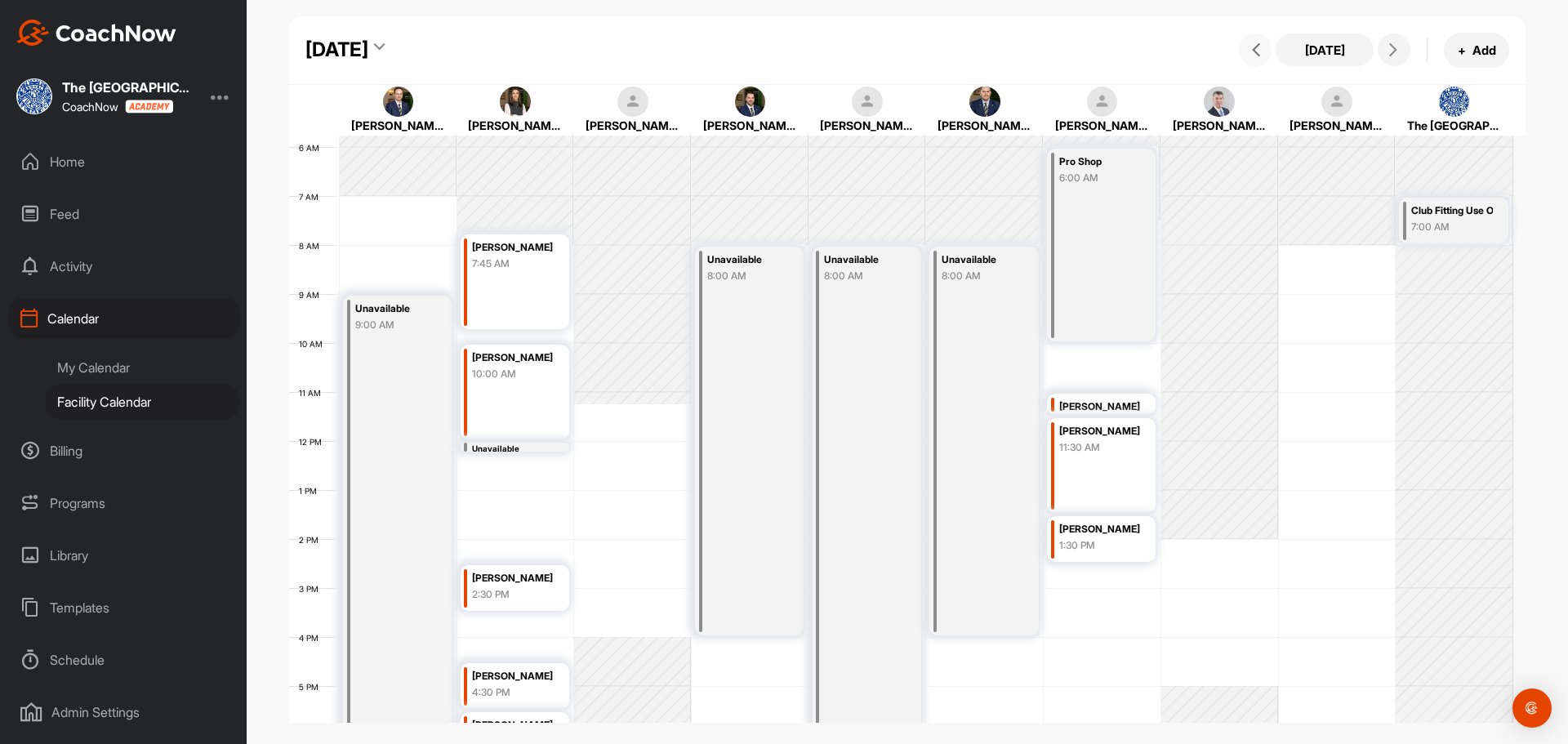
click at [1248, 48] on span at bounding box center [1256, 49] width 20 height 13
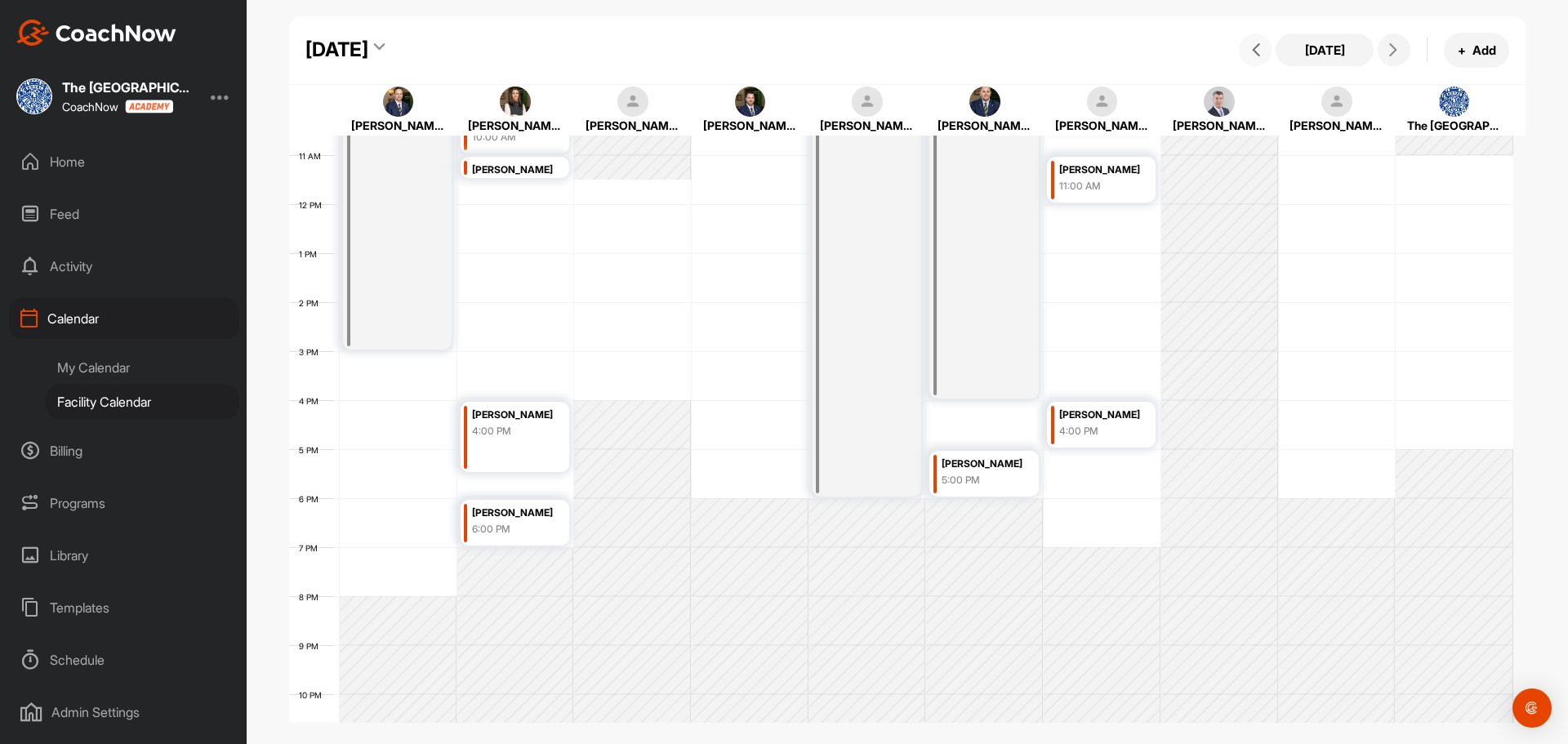
scroll to position [589, 0]
